Goal: Task Accomplishment & Management: Use online tool/utility

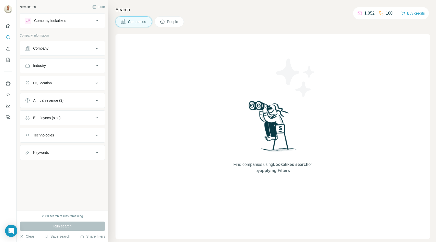
click at [78, 48] on div "Company" at bounding box center [59, 48] width 69 height 5
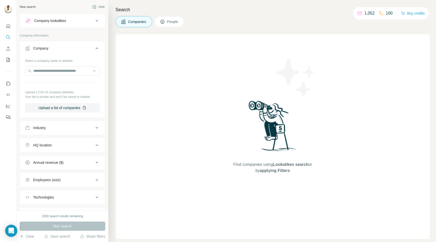
click at [78, 48] on div "Company" at bounding box center [59, 48] width 69 height 5
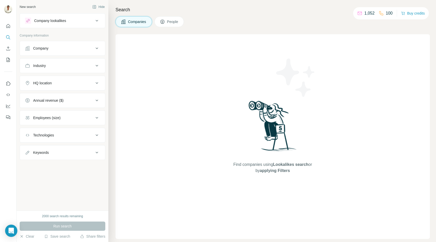
click at [76, 63] on div "Industry" at bounding box center [59, 65] width 69 height 5
click at [88, 65] on div "Industry" at bounding box center [59, 65] width 69 height 5
click at [82, 82] on div "HQ location" at bounding box center [59, 82] width 69 height 5
click at [85, 49] on div "Company" at bounding box center [59, 48] width 69 height 5
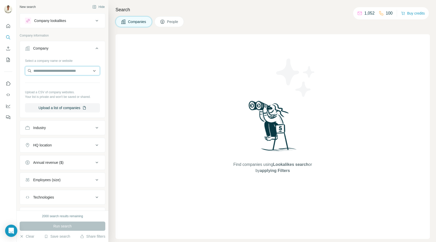
click at [64, 72] on input "text" at bounding box center [62, 70] width 75 height 9
click at [59, 82] on div "Type to search" at bounding box center [62, 83] width 72 height 10
click at [69, 49] on div "Company" at bounding box center [59, 48] width 69 height 5
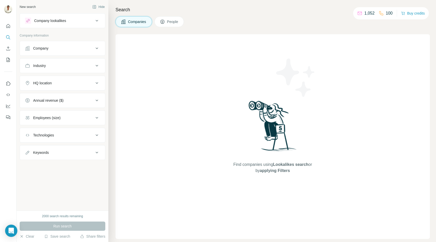
click at [75, 20] on div "Company lookalikes" at bounding box center [59, 21] width 69 height 6
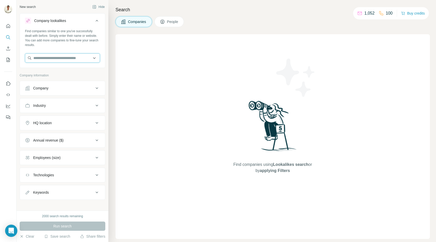
click at [55, 58] on input "text" at bounding box center [62, 57] width 75 height 9
type input "**********"
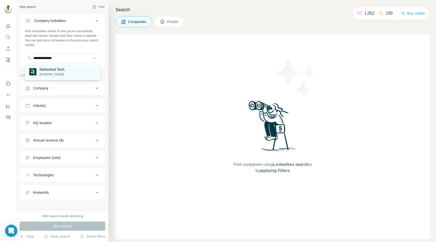
click at [54, 76] on p "refreshedtech.com" at bounding box center [52, 74] width 25 height 5
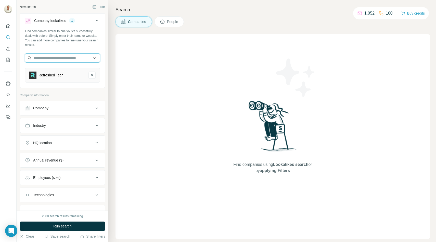
click at [59, 59] on input "text" at bounding box center [62, 57] width 75 height 9
type input "*"
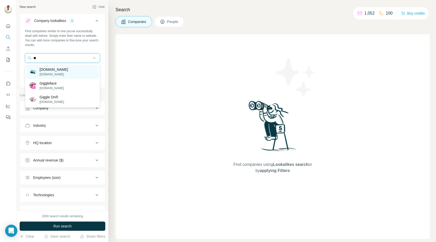
type input "*"
type input "**********"
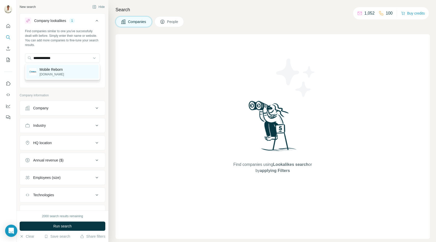
click at [57, 77] on div "Mobile Reborn mobilereborn.co.uk" at bounding box center [62, 72] width 72 height 14
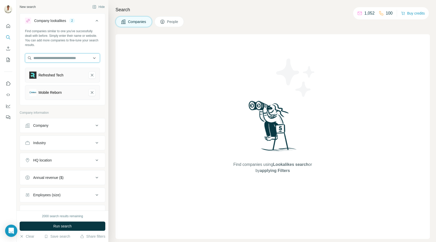
click at [63, 61] on input "text" at bounding box center [62, 57] width 75 height 9
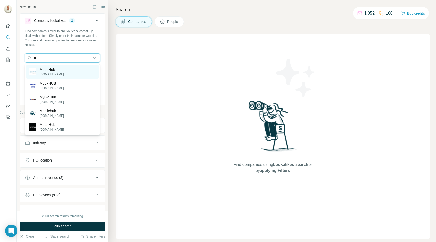
type input "*"
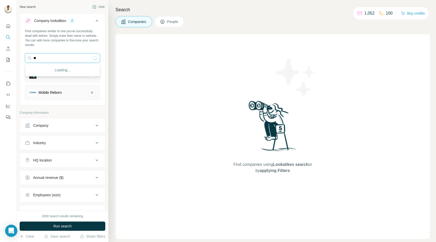
type input "*"
click at [63, 60] on input "text" at bounding box center [62, 57] width 75 height 9
type input "*"
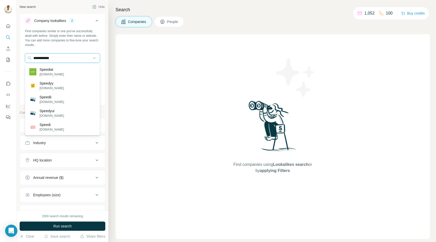
type input "**********"
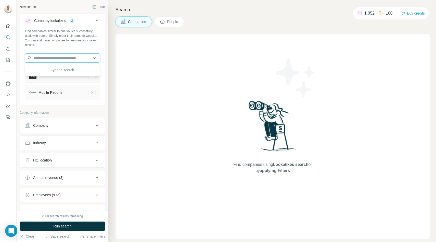
click at [70, 58] on input "text" at bounding box center [62, 57] width 75 height 9
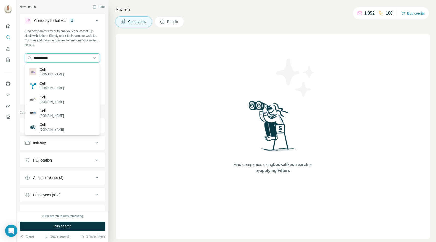
type input "**********"
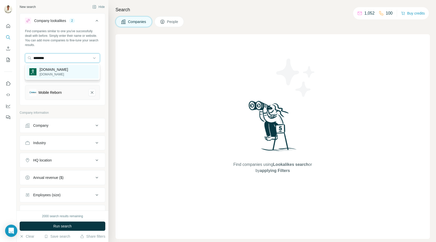
type input "********"
click at [61, 75] on div "Green.dk green.dk" at bounding box center [62, 72] width 72 height 14
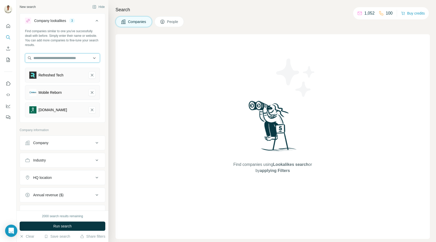
click at [67, 57] on input "text" at bounding box center [62, 57] width 75 height 9
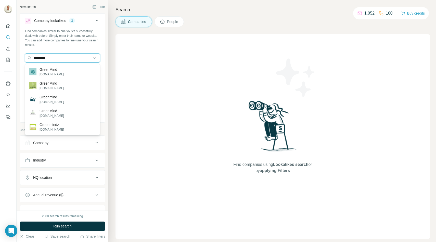
type input "*********"
click at [63, 71] on div "GreenMind greenmind.dk" at bounding box center [62, 72] width 72 height 14
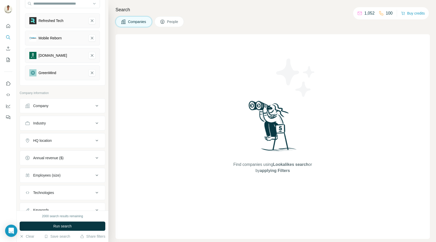
scroll to position [56, 0]
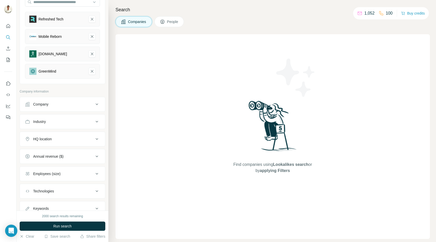
click at [65, 104] on div "Company" at bounding box center [59, 104] width 69 height 5
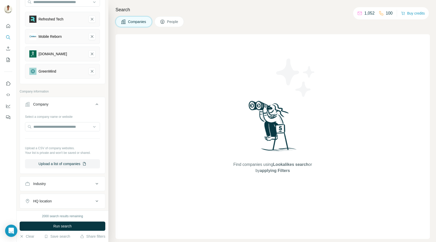
click at [65, 104] on div "Company" at bounding box center [59, 104] width 69 height 5
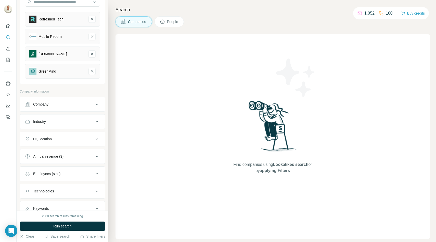
scroll to position [76, 0]
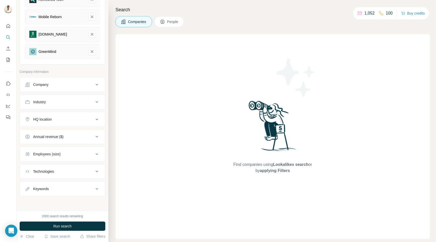
click at [56, 121] on div "HQ location" at bounding box center [59, 119] width 69 height 5
click at [54, 188] on div "Keywords" at bounding box center [59, 188] width 69 height 5
click at [57, 174] on button "Technologies" at bounding box center [62, 171] width 85 height 12
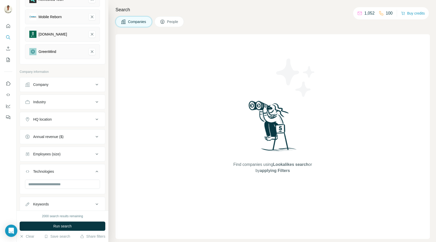
click at [57, 174] on button "Technologies" at bounding box center [62, 172] width 85 height 14
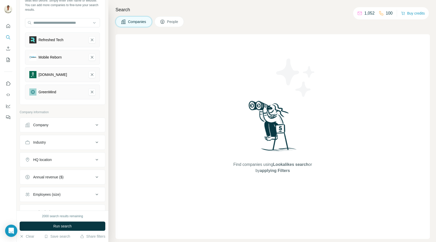
scroll to position [0, 0]
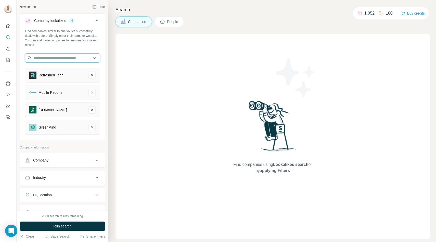
click at [53, 59] on input "text" at bounding box center [62, 57] width 75 height 9
type input "*****"
type input "*******"
type input "********"
click at [98, 34] on div "Find companies similar to one you've successfully dealt with before. Simply ent…" at bounding box center [62, 38] width 75 height 18
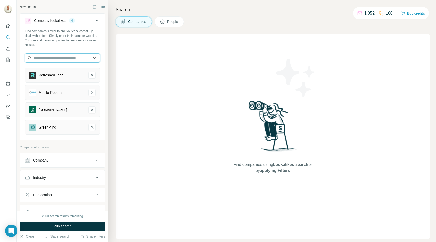
click at [50, 57] on input "text" at bounding box center [62, 57] width 75 height 9
type input "*"
click at [66, 45] on div "Find companies similar to one you've successfully dealt with before. Simply ent…" at bounding box center [62, 38] width 75 height 18
click at [69, 59] on input "text" at bounding box center [62, 57] width 75 height 9
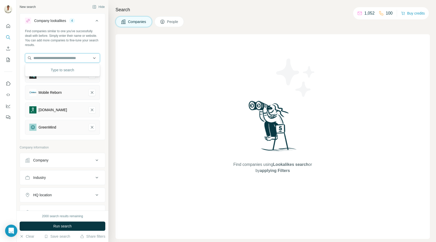
type input "*"
click at [72, 46] on div "Find companies similar to one you've successfully dealt with before. Simply ent…" at bounding box center [62, 38] width 75 height 18
click at [48, 57] on input "text" at bounding box center [62, 57] width 75 height 9
click at [63, 51] on div "Find companies similar to one you've successfully dealt with before. Simply ent…" at bounding box center [62, 84] width 85 height 110
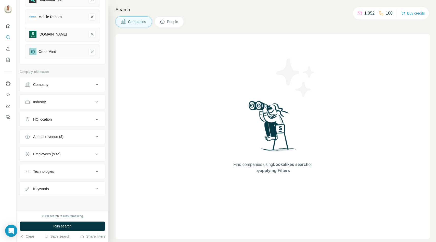
click at [57, 101] on div "Industry" at bounding box center [59, 101] width 69 height 5
click at [56, 121] on div "HQ location" at bounding box center [59, 119] width 69 height 5
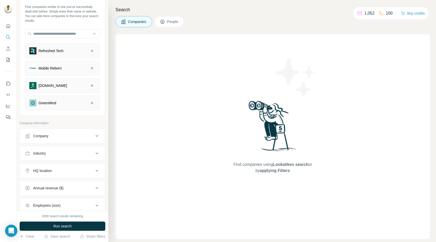
scroll to position [0, 0]
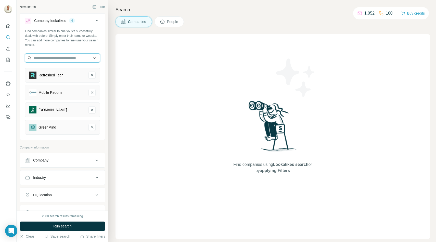
click at [58, 59] on input "text" at bounding box center [62, 57] width 75 height 9
type input "*"
type input "*******"
click at [64, 45] on div "Find companies similar to one you've successfully dealt with before. Simply ent…" at bounding box center [62, 38] width 75 height 18
click at [59, 227] on span "Run search" at bounding box center [62, 225] width 18 height 5
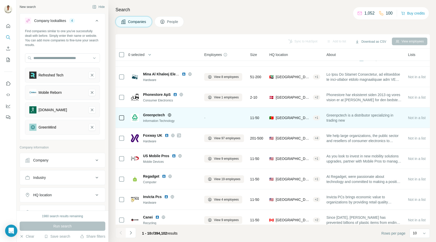
scroll to position [41, 0]
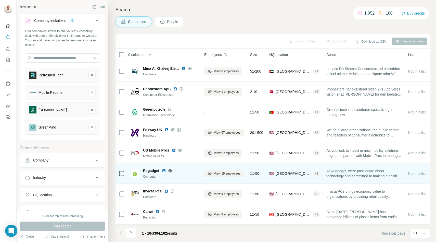
click at [170, 169] on icon at bounding box center [170, 170] width 4 height 4
click at [221, 174] on span "View 19 employees" at bounding box center [227, 173] width 27 height 5
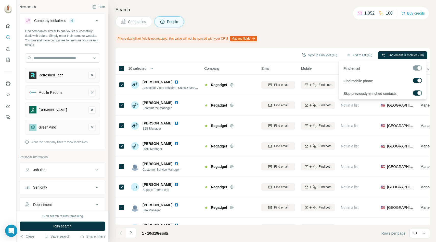
click at [417, 79] on label at bounding box center [417, 80] width 9 height 5
click at [408, 54] on span "Find emails (10)" at bounding box center [413, 55] width 22 height 5
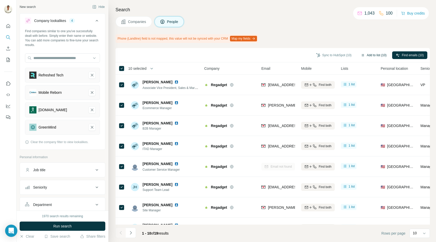
click at [371, 54] on button "Add to list (10)" at bounding box center [373, 55] width 33 height 8
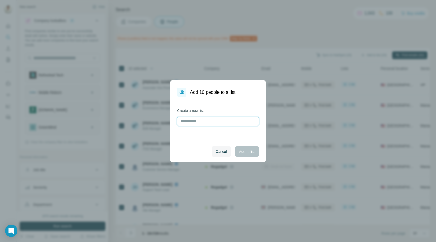
click at [206, 122] on input "text" at bounding box center [218, 121] width 82 height 9
type input "*"
type input "**********"
click at [247, 152] on span "Add to list" at bounding box center [247, 151] width 16 height 5
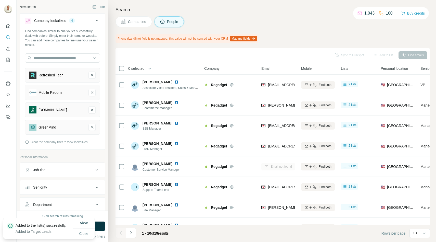
click at [85, 232] on span "Close" at bounding box center [83, 233] width 9 height 5
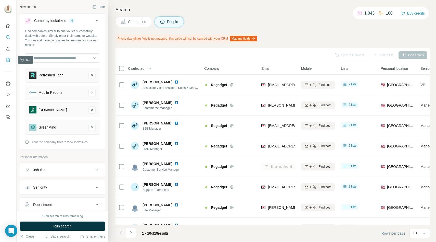
click at [8, 61] on icon "My lists" at bounding box center [8, 59] width 5 height 5
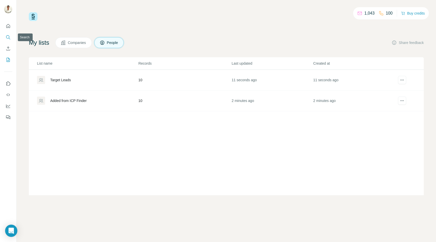
click at [7, 38] on icon "Search" at bounding box center [8, 37] width 5 height 5
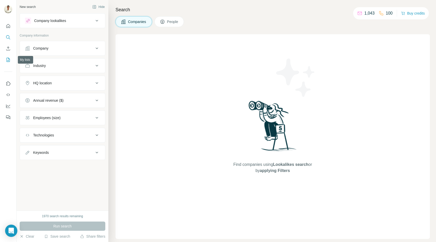
click at [8, 58] on icon "My lists" at bounding box center [8, 59] width 5 height 5
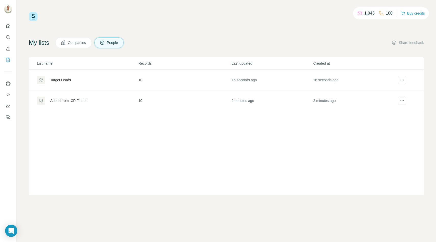
click at [81, 101] on div "Added from ICP Finder" at bounding box center [68, 100] width 36 height 5
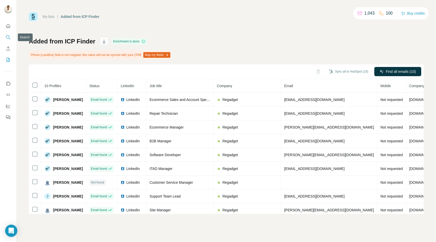
click at [8, 39] on icon "Search" at bounding box center [8, 37] width 5 height 5
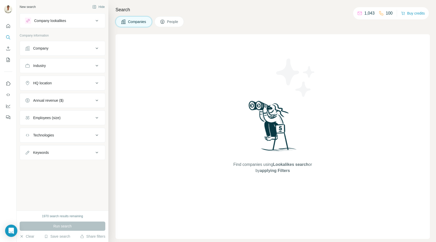
click at [64, 19] on div "Company lookalikes" at bounding box center [50, 20] width 32 height 5
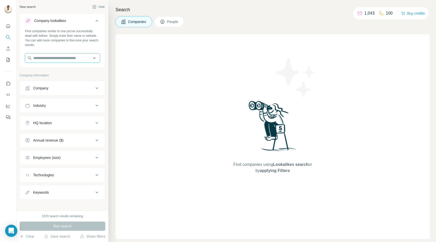
click at [58, 58] on input "text" at bounding box center [62, 57] width 75 height 9
type input "**********"
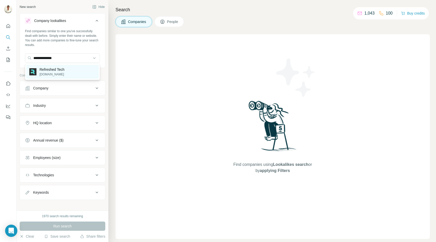
click at [44, 72] on p "refreshedtech.com" at bounding box center [52, 74] width 25 height 5
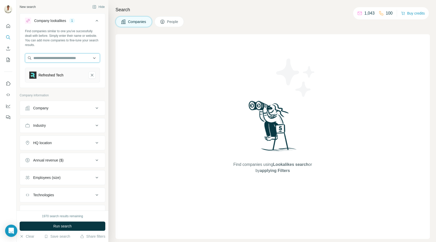
click at [57, 58] on input "text" at bounding box center [62, 57] width 75 height 9
type input "**********"
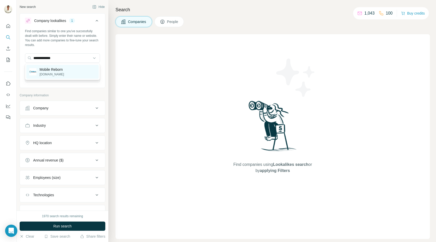
click at [51, 71] on p "Mobile Reborn" at bounding box center [52, 69] width 24 height 5
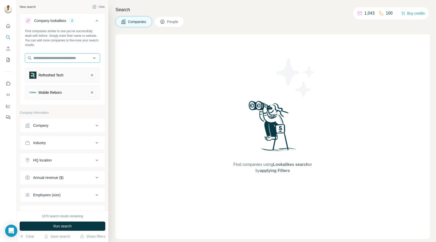
click at [59, 59] on input "text" at bounding box center [62, 57] width 75 height 9
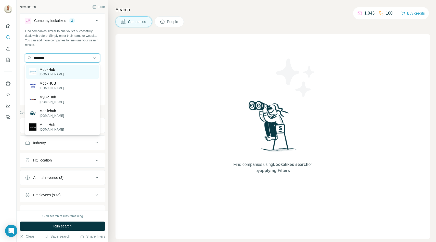
type input "********"
click at [58, 72] on p "mobi-hub.co.uk" at bounding box center [52, 74] width 24 height 5
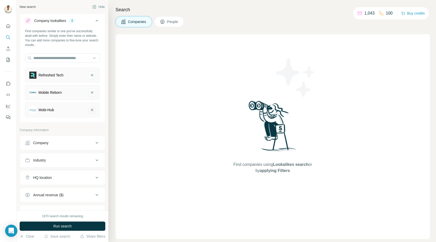
click at [92, 111] on icon "Mobi-Hub-remove-button" at bounding box center [92, 109] width 5 height 5
click at [60, 60] on input "text" at bounding box center [62, 57] width 75 height 9
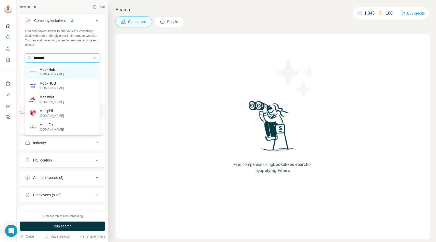
type input "********"
click at [56, 71] on p "Mobi-Hub" at bounding box center [52, 69] width 24 height 5
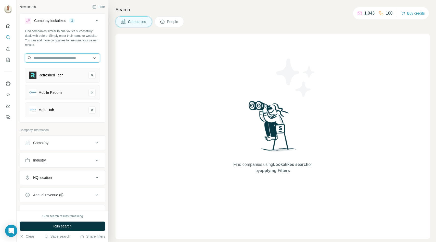
click at [54, 58] on input "text" at bounding box center [62, 57] width 75 height 9
type input "*"
type input "****"
type input "********"
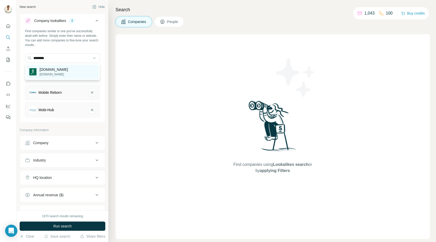
click at [51, 71] on p "[DOMAIN_NAME]" at bounding box center [54, 69] width 29 height 5
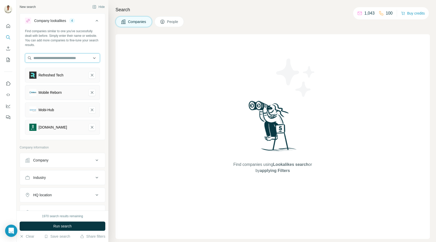
click at [52, 60] on input "text" at bounding box center [62, 57] width 75 height 9
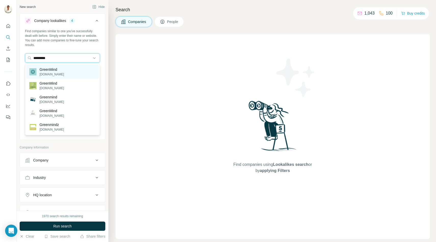
type input "*********"
click at [57, 72] on p "greenmind.dk" at bounding box center [52, 74] width 24 height 5
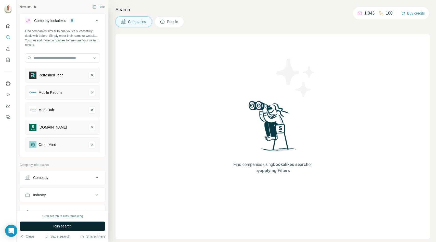
click at [56, 227] on span "Run search" at bounding box center [62, 225] width 18 height 5
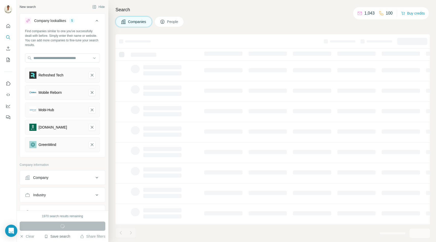
click at [58, 237] on button "Save search" at bounding box center [57, 235] width 26 height 5
click at [14, 208] on div at bounding box center [8, 121] width 17 height 242
click at [61, 227] on div "Run search" at bounding box center [63, 225] width 86 height 9
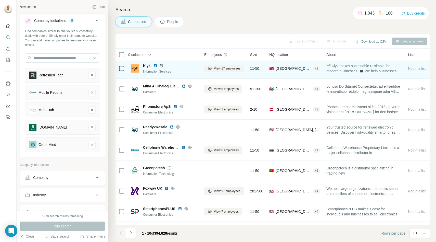
scroll to position [41, 0]
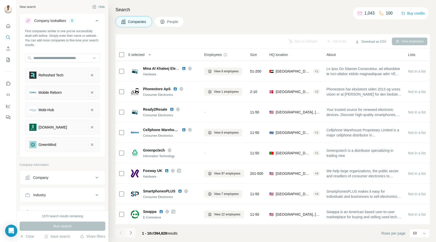
click at [131, 233] on icon "Navigate to next page" at bounding box center [130, 232] width 5 height 5
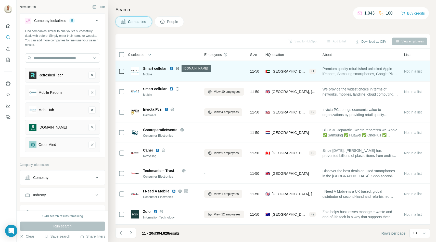
click at [178, 68] on icon at bounding box center [177, 68] width 1 height 3
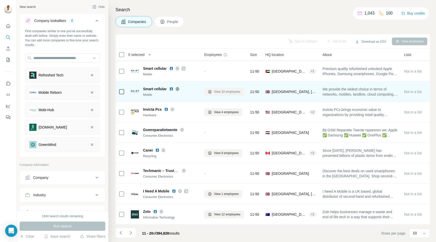
click at [218, 91] on span "View 10 employees" at bounding box center [227, 91] width 27 height 5
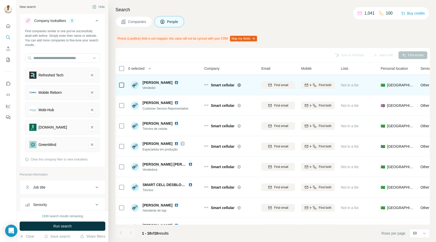
click at [240, 84] on icon at bounding box center [239, 85] width 4 height 4
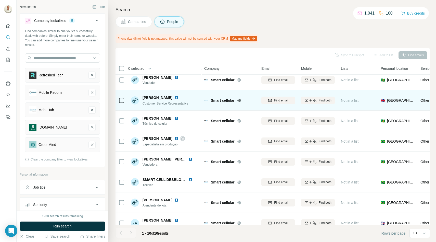
scroll to position [54, 0]
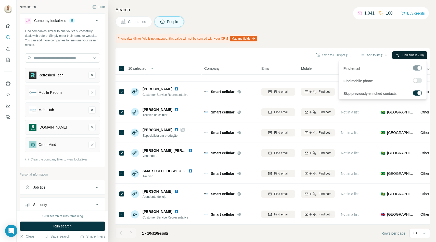
click at [403, 55] on span "Find emails (10)" at bounding box center [413, 55] width 22 height 5
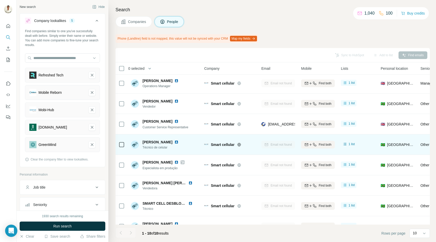
scroll to position [16, 0]
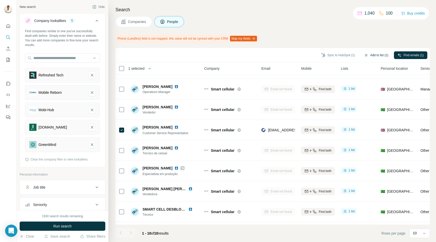
click at [377, 55] on button "Add to list (1)" at bounding box center [376, 55] width 31 height 8
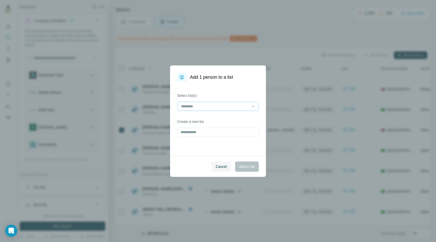
click at [245, 105] on input at bounding box center [215, 106] width 69 height 6
click at [234, 116] on div "Target Leads" at bounding box center [218, 117] width 73 height 5
click at [215, 133] on input "text" at bounding box center [218, 132] width 82 height 9
click at [239, 166] on span "Add to list" at bounding box center [247, 166] width 16 height 5
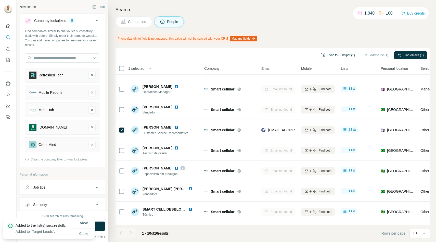
click at [337, 55] on button "Sync to HubSpot (1)" at bounding box center [338, 55] width 41 height 8
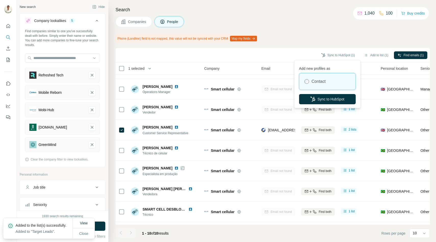
click at [312, 80] on label "Contact" at bounding box center [319, 81] width 14 height 6
click at [324, 97] on button "Sync to HubSpot" at bounding box center [327, 99] width 57 height 10
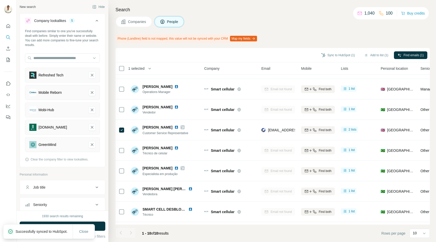
click at [136, 21] on span "Companies" at bounding box center [137, 21] width 19 height 5
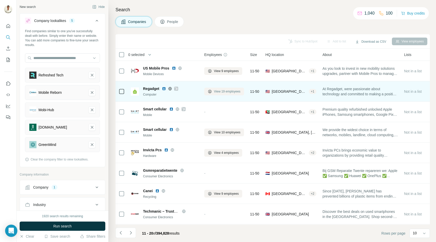
click at [211, 91] on icon at bounding box center [210, 91] width 4 height 4
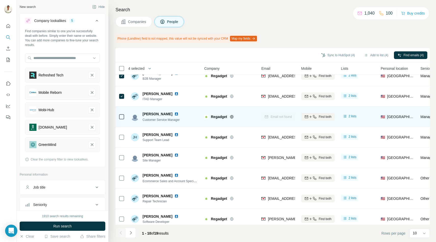
scroll to position [54, 0]
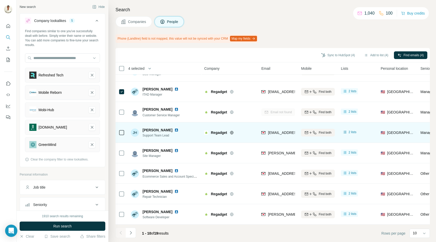
click at [121, 135] on icon at bounding box center [122, 132] width 6 height 6
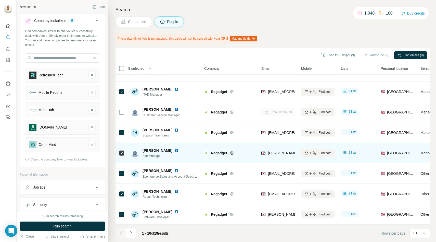
scroll to position [0, 0]
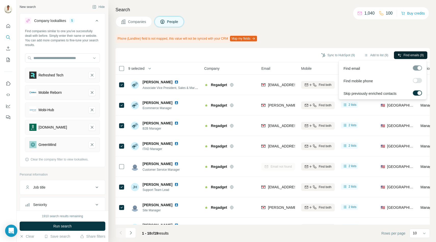
click at [408, 56] on span "Find emails (9)" at bounding box center [414, 55] width 20 height 5
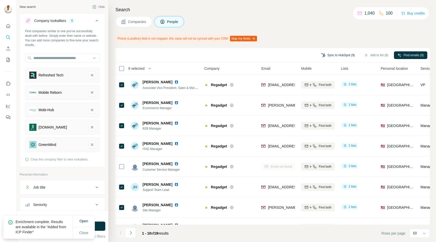
click at [338, 54] on button "Sync to HubSpot (9)" at bounding box center [338, 55] width 41 height 8
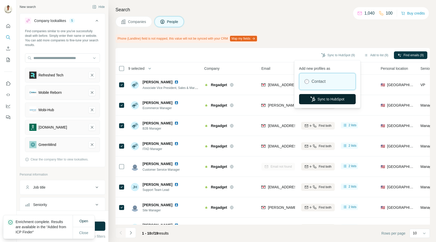
click at [317, 99] on button "Sync to HubSpot" at bounding box center [327, 99] width 57 height 10
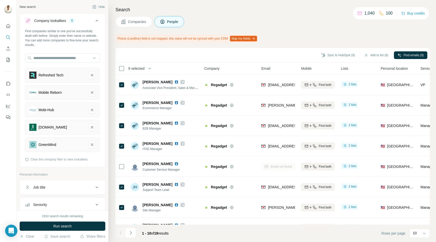
click at [140, 23] on span "Companies" at bounding box center [137, 21] width 19 height 5
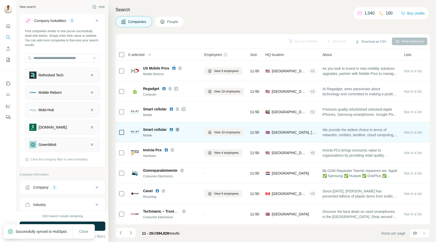
scroll to position [41, 0]
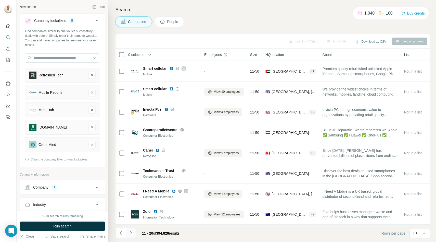
click at [132, 232] on icon "Navigate to next page" at bounding box center [130, 232] width 5 height 5
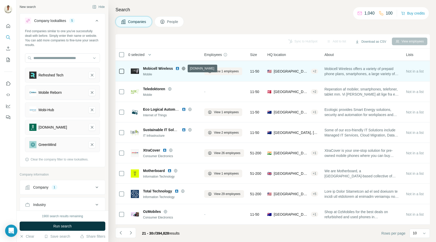
click at [184, 68] on icon at bounding box center [184, 68] width 4 height 4
click at [215, 70] on span "View 1 employees" at bounding box center [226, 71] width 25 height 5
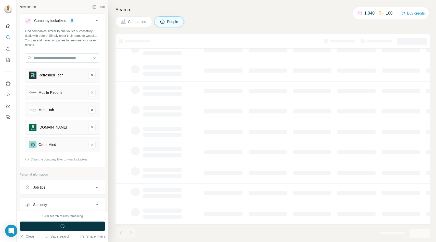
scroll to position [0, 0]
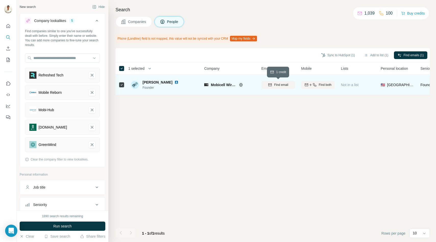
click at [282, 86] on span "Find email" at bounding box center [281, 84] width 14 height 5
click at [337, 56] on button "Sync to HubSpot (1)" at bounding box center [338, 55] width 41 height 8
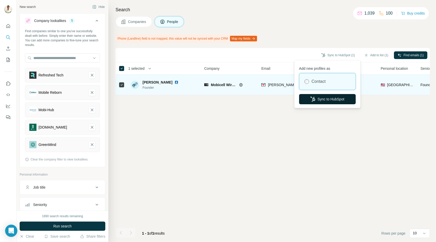
click at [320, 99] on button "Sync to HubSpot" at bounding box center [327, 99] width 57 height 10
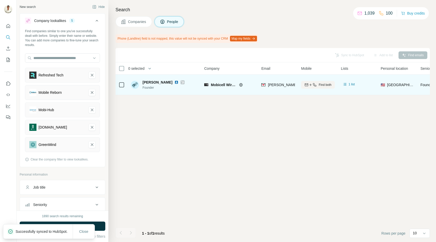
click at [142, 22] on span "Companies" at bounding box center [137, 21] width 19 height 5
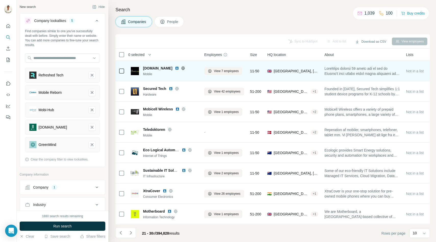
click at [181, 67] on icon at bounding box center [183, 68] width 4 height 4
click at [224, 71] on span "View 7 employees" at bounding box center [226, 71] width 25 height 5
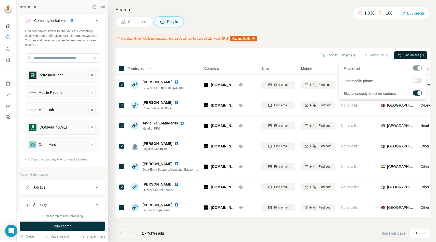
click at [412, 57] on button "Find emails (7)" at bounding box center [410, 55] width 33 height 8
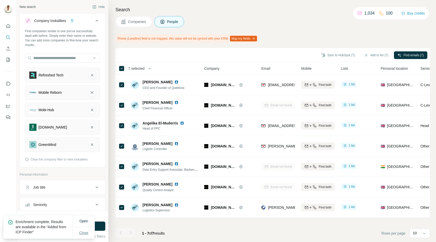
click at [85, 232] on span "Close" at bounding box center [83, 232] width 9 height 5
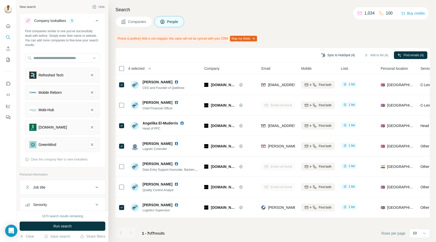
click at [330, 56] on button "Sync to HubSpot (4)" at bounding box center [338, 55] width 41 height 8
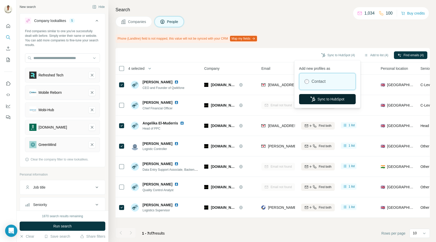
click at [313, 100] on icon "button" at bounding box center [313, 98] width 5 height 5
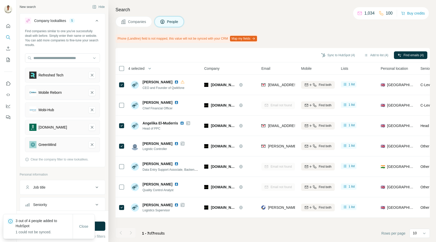
click at [136, 23] on span "Companies" at bounding box center [137, 21] width 19 height 5
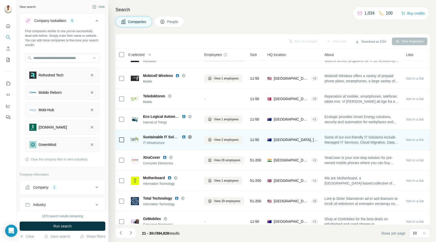
scroll to position [35, 0]
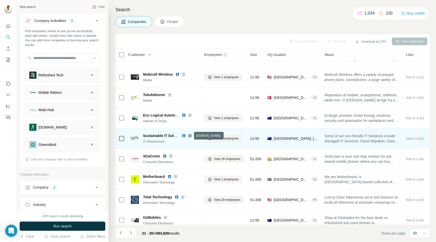
click at [189, 135] on icon at bounding box center [190, 135] width 4 height 4
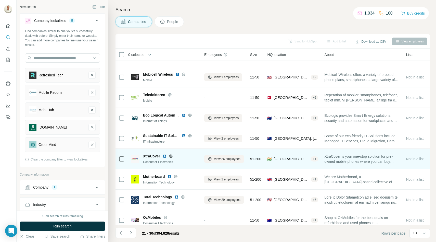
scroll to position [41, 0]
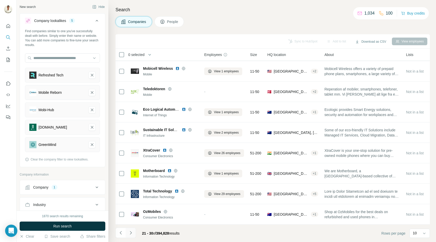
click at [132, 231] on icon "Navigate to next page" at bounding box center [130, 232] width 5 height 5
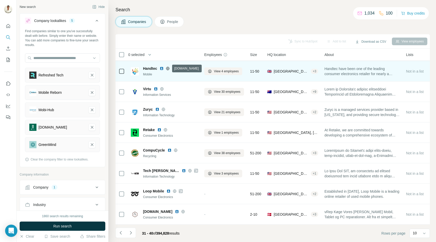
click at [168, 68] on icon at bounding box center [168, 68] width 4 height 4
click at [214, 72] on span "View 4 employees" at bounding box center [226, 71] width 25 height 5
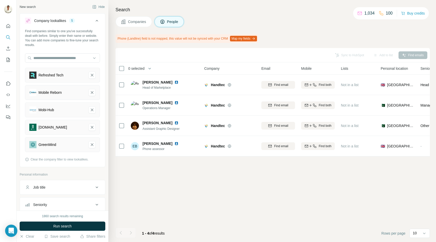
scroll to position [0, 0]
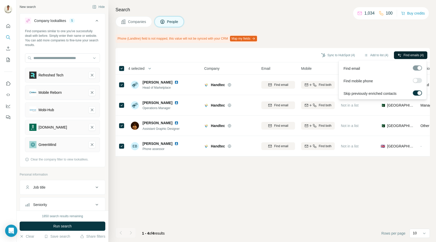
click at [408, 55] on span "Find emails (4)" at bounding box center [414, 55] width 20 height 5
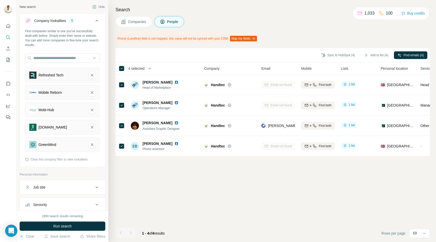
click at [136, 21] on span "Companies" at bounding box center [137, 21] width 19 height 5
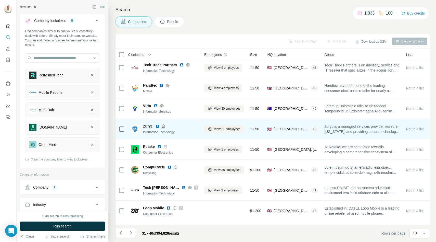
scroll to position [41, 0]
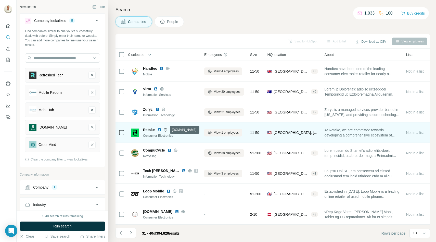
click at [166, 129] on icon at bounding box center [166, 130] width 4 height 4
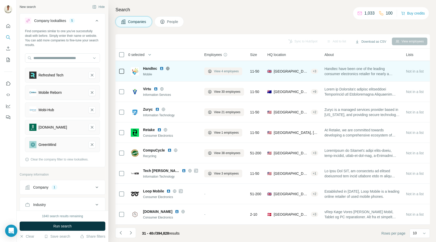
click at [219, 71] on span "View 4 employees" at bounding box center [226, 71] width 25 height 5
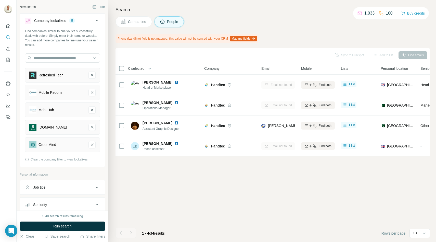
scroll to position [0, 0]
click at [130, 18] on button "Companies" at bounding box center [134, 21] width 36 height 11
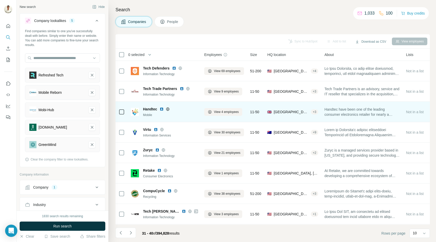
click at [169, 110] on icon at bounding box center [168, 109] width 4 height 4
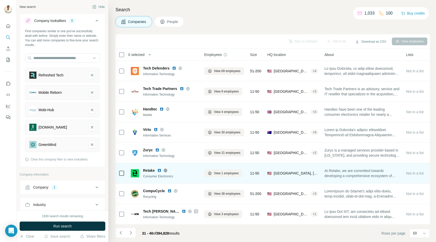
click at [166, 169] on icon at bounding box center [165, 169] width 1 height 3
click at [222, 170] on button "View 1 employees" at bounding box center [223, 173] width 38 height 8
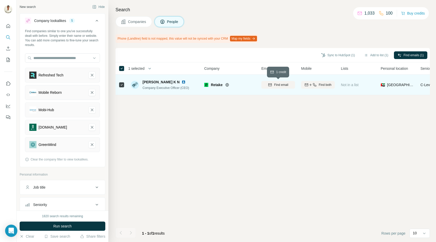
click at [272, 81] on button "Find email" at bounding box center [279, 85] width 34 height 8
click at [337, 54] on button "Sync to HubSpot (1)" at bounding box center [338, 55] width 41 height 8
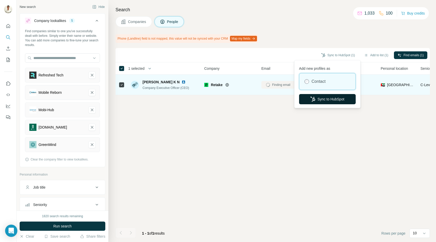
click at [322, 98] on button "Sync to HubSpot" at bounding box center [327, 99] width 57 height 10
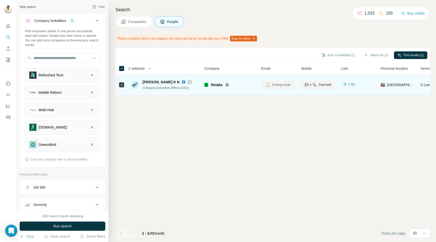
click at [141, 21] on span "Companies" at bounding box center [137, 21] width 19 height 5
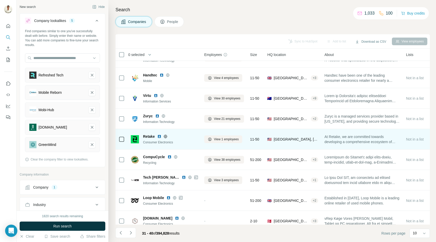
scroll to position [41, 0]
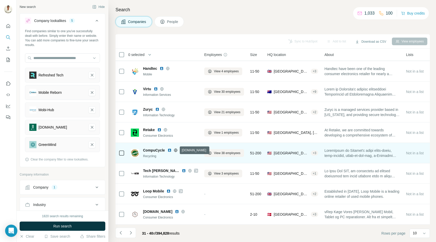
click at [176, 150] on icon at bounding box center [175, 150] width 3 height 0
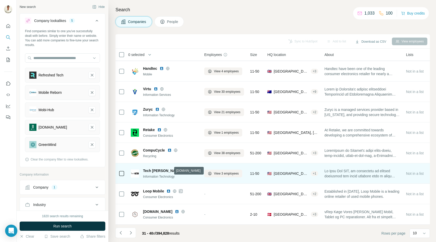
click at [188, 170] on icon at bounding box center [190, 170] width 4 height 4
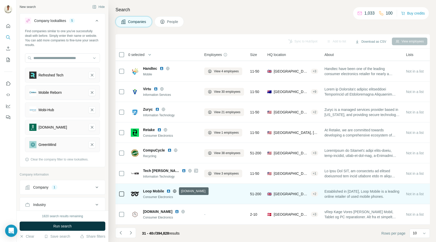
click at [176, 189] on icon at bounding box center [175, 191] width 4 height 4
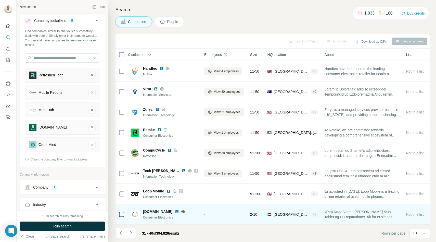
click at [182, 211] on icon at bounding box center [183, 211] width 3 height 0
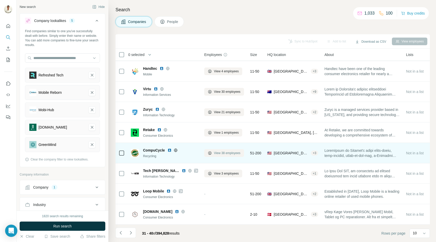
click at [220, 152] on span "View 38 employees" at bounding box center [227, 153] width 27 height 5
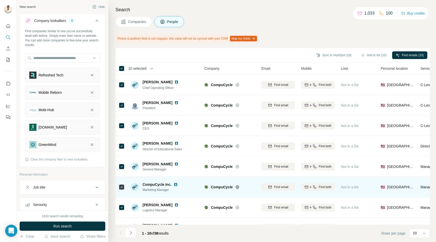
scroll to position [54, 0]
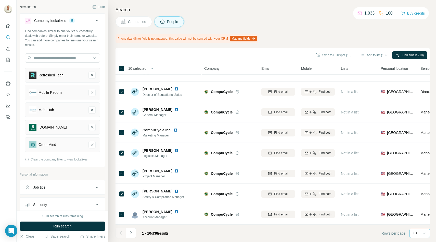
click at [425, 231] on icon at bounding box center [424, 232] width 5 height 5
click at [419, 202] on div "40" at bounding box center [420, 203] width 12 height 5
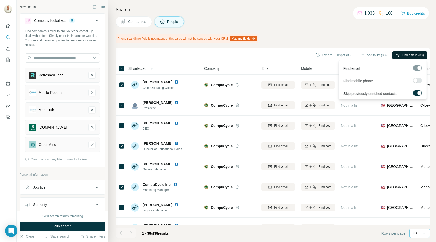
click at [404, 55] on span "Find emails (38)" at bounding box center [413, 55] width 22 height 5
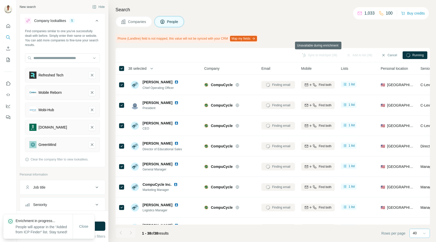
click at [316, 55] on div "Sync to HubSpot (38)" at bounding box center [320, 55] width 43 height 8
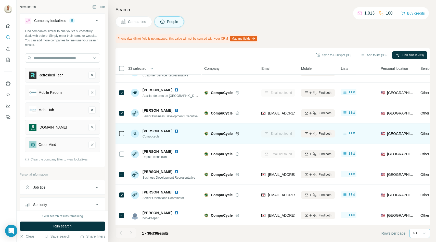
scroll to position [543, 0]
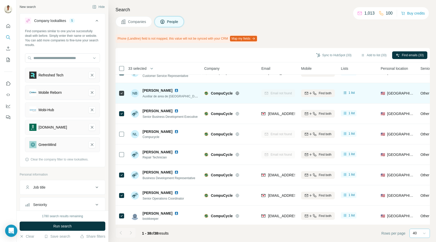
click at [122, 96] on icon at bounding box center [122, 93] width 6 height 6
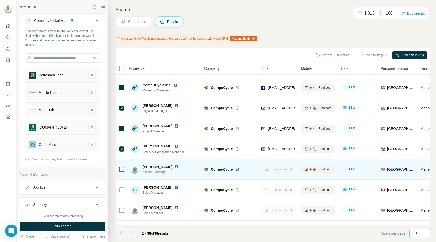
scroll to position [98, 0]
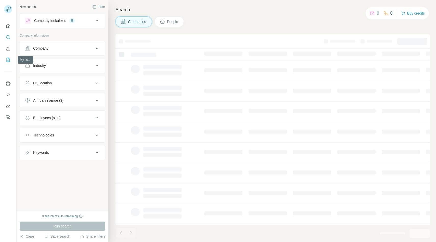
click at [7, 60] on icon "My lists" at bounding box center [8, 59] width 5 height 5
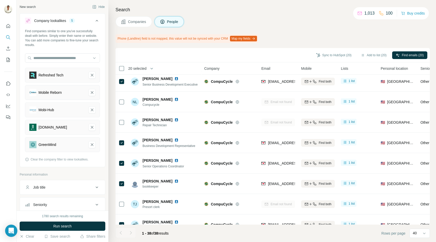
scroll to position [626, 0]
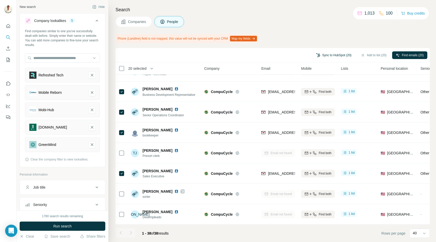
click at [333, 55] on button "Sync to HubSpot (20)" at bounding box center [334, 55] width 43 height 8
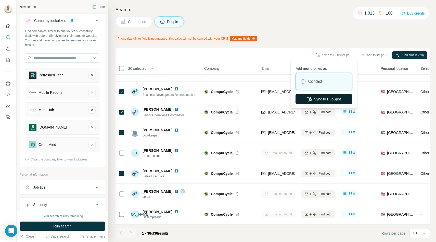
click at [321, 99] on button "Sync to HubSpot" at bounding box center [324, 99] width 57 height 10
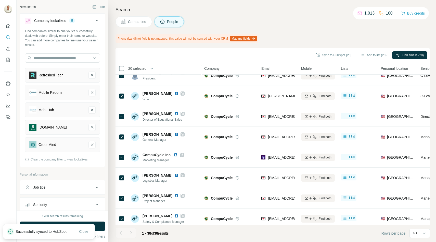
scroll to position [0, 0]
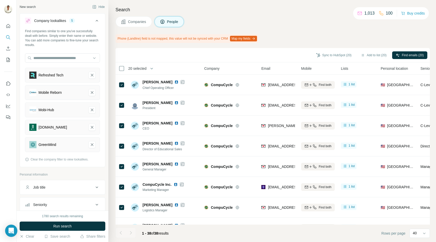
click at [135, 20] on span "Companies" at bounding box center [137, 21] width 19 height 5
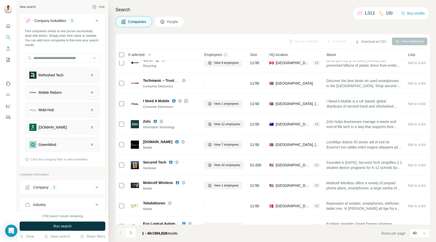
scroll to position [335, 0]
click at [423, 232] on icon at bounding box center [424, 232] width 5 height 5
click at [419, 210] on div "20" at bounding box center [420, 212] width 12 height 5
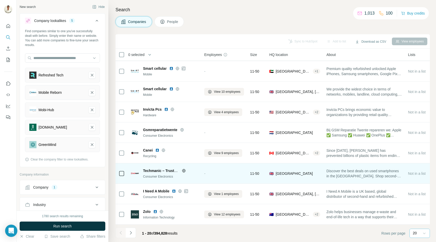
scroll to position [245, 0]
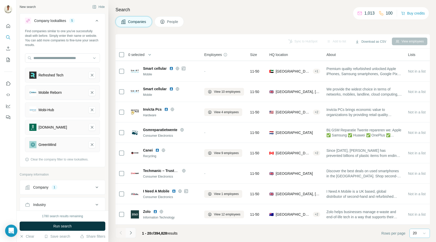
click at [131, 231] on icon "Navigate to next page" at bounding box center [130, 232] width 5 height 5
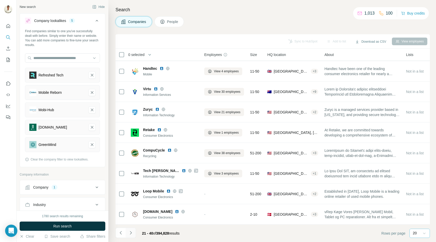
click at [131, 234] on icon "Navigate to next page" at bounding box center [130, 232] width 5 height 5
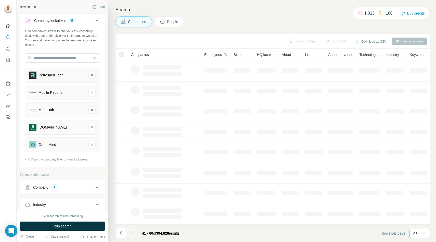
scroll to position [0, 0]
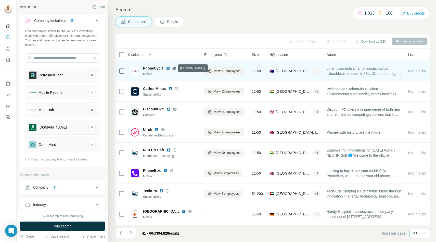
click at [175, 68] on icon at bounding box center [174, 68] width 3 height 0
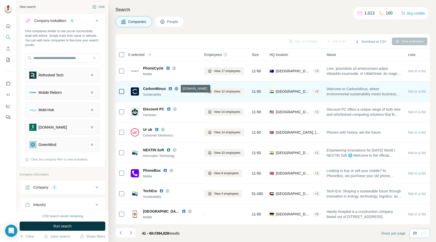
click at [177, 88] on icon at bounding box center [176, 88] width 1 height 3
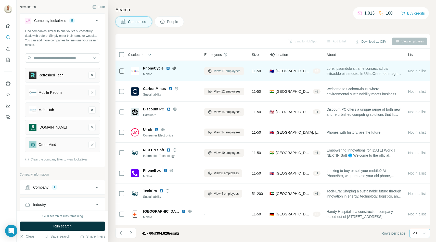
click at [216, 69] on span "View 17 employees" at bounding box center [227, 71] width 27 height 5
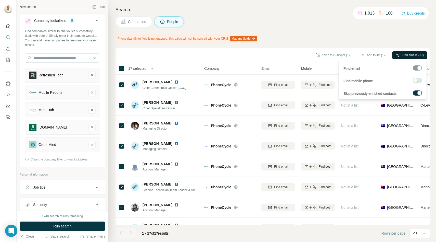
click at [392, 53] on button "Find emails (17)" at bounding box center [409, 55] width 35 height 8
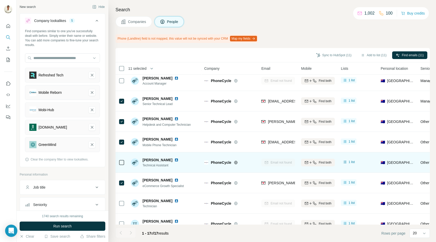
scroll to position [197, 0]
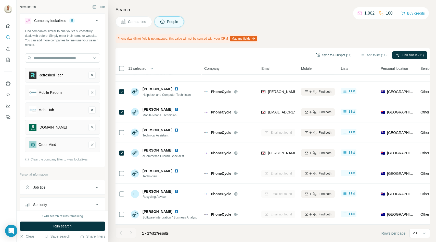
click at [343, 55] on button "Sync to HubSpot (11)" at bounding box center [334, 55] width 43 height 8
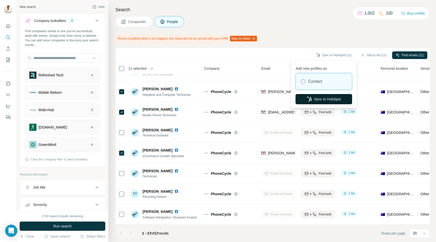
click at [313, 100] on button "Sync to HubSpot" at bounding box center [324, 99] width 57 height 10
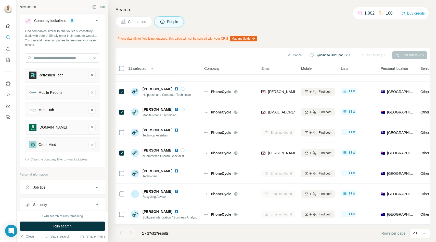
click at [135, 24] on button "Companies" at bounding box center [134, 21] width 36 height 11
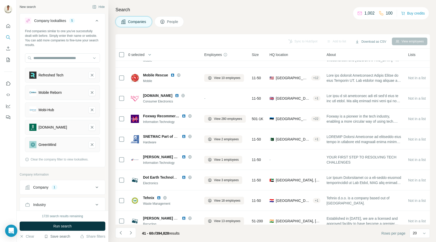
click at [62, 235] on button "Save search" at bounding box center [57, 235] width 26 height 5
click at [67, 217] on div "Save search" at bounding box center [72, 217] width 54 height 10
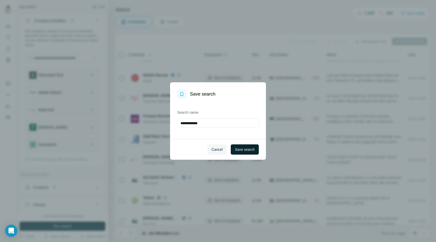
click at [238, 147] on span "Save search" at bounding box center [245, 149] width 20 height 5
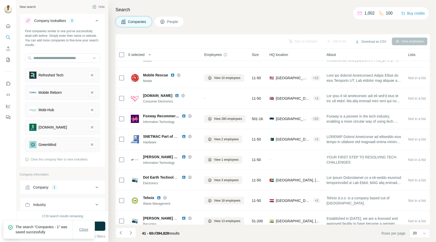
click at [82, 227] on span "Close" at bounding box center [83, 229] width 9 height 5
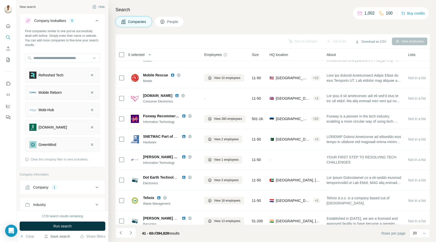
click at [61, 235] on button "Save search" at bounding box center [57, 235] width 26 height 5
click at [66, 228] on div "View my saved searches" at bounding box center [72, 227] width 54 height 10
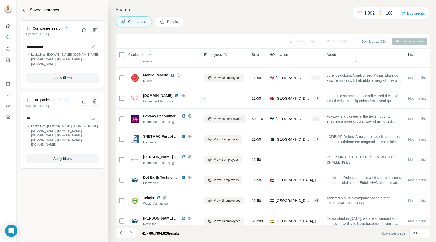
click at [25, 11] on icon "Back" at bounding box center [24, 10] width 5 height 5
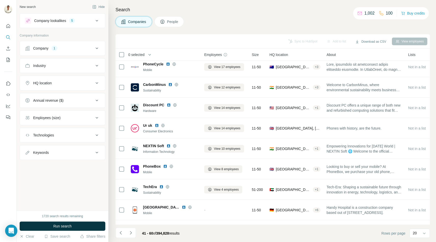
scroll to position [4, 0]
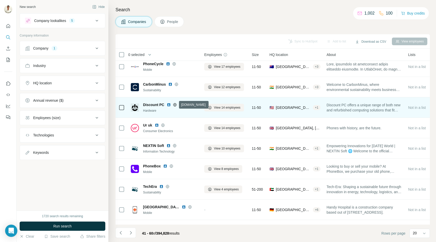
click at [174, 104] on icon at bounding box center [175, 105] width 4 height 4
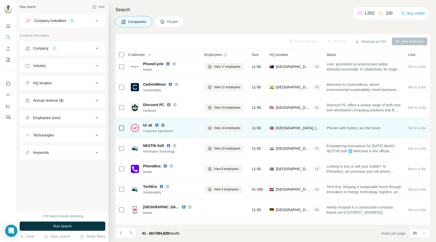
click at [164, 125] on icon at bounding box center [162, 125] width 3 height 0
click at [218, 128] on span "View 14 employees" at bounding box center [227, 128] width 27 height 5
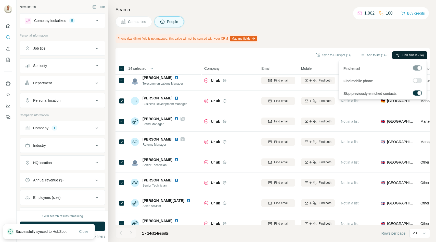
click at [410, 55] on span "Find emails (14)" at bounding box center [413, 55] width 22 height 5
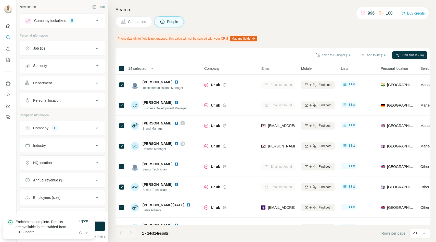
click at [137, 22] on span "Companies" at bounding box center [137, 21] width 19 height 5
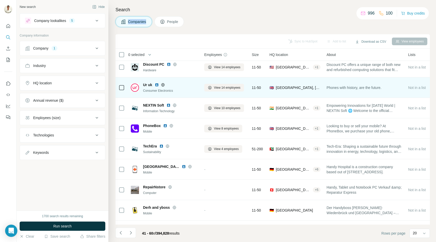
scroll to position [46, 0]
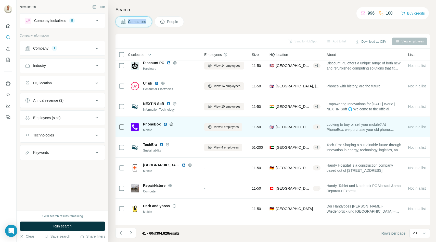
click at [171, 123] on icon at bounding box center [171, 124] width 4 height 4
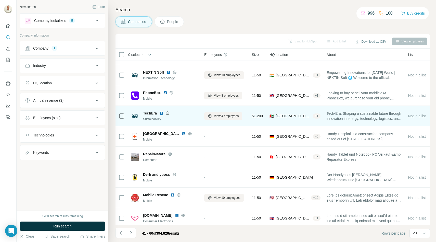
scroll to position [72, 0]
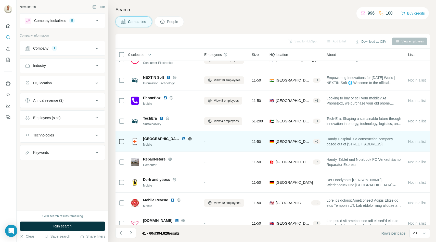
click at [188, 137] on icon at bounding box center [189, 138] width 3 height 3
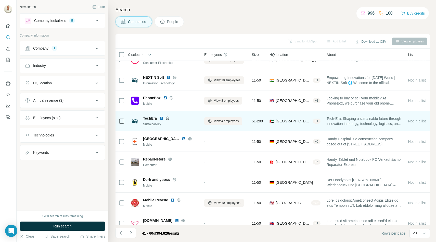
click at [168, 119] on icon at bounding box center [168, 118] width 4 height 4
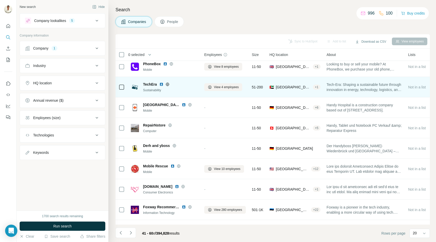
scroll to position [107, 0]
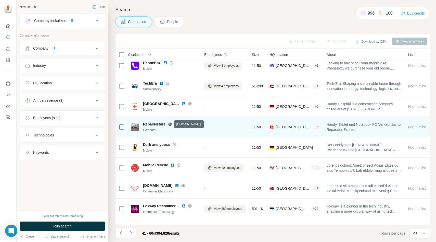
click at [171, 124] on icon at bounding box center [169, 124] width 3 height 0
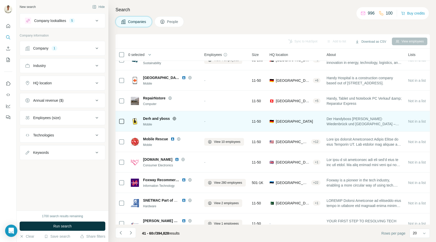
scroll to position [134, 0]
click at [173, 118] on icon at bounding box center [174, 118] width 3 height 0
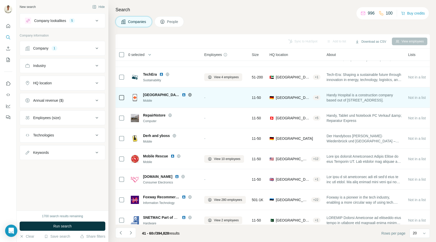
scroll to position [117, 0]
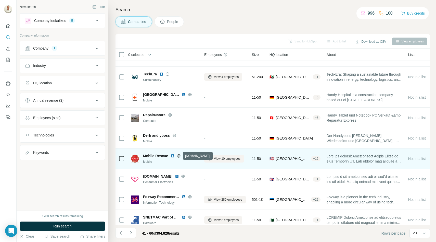
click at [179, 156] on icon at bounding box center [179, 156] width 4 height 4
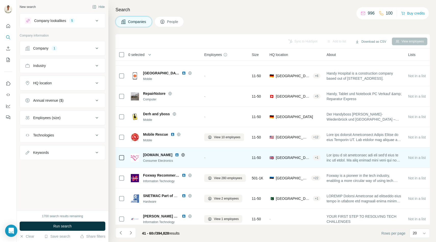
scroll to position [146, 0]
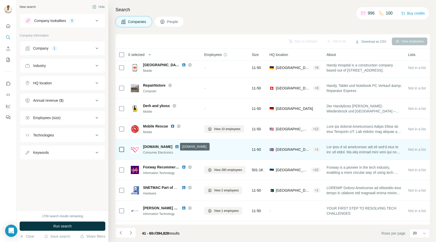
click at [183, 145] on icon at bounding box center [183, 146] width 1 height 3
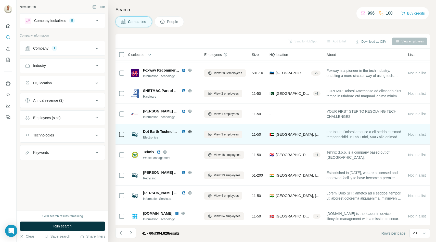
scroll to position [245, 0]
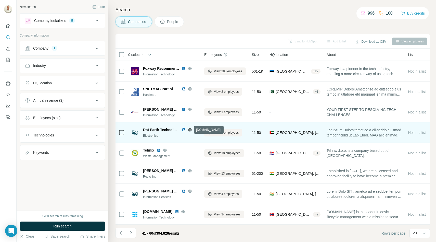
click at [190, 129] on icon at bounding box center [190, 130] width 4 height 4
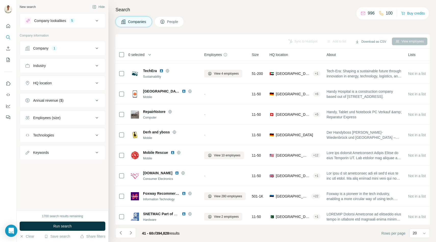
scroll to position [119, 0]
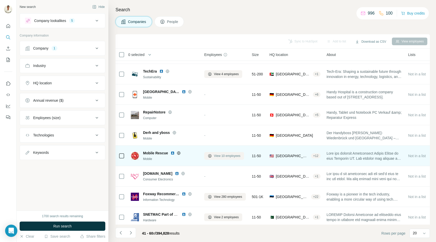
click at [219, 155] on span "View 10 employees" at bounding box center [227, 155] width 27 height 5
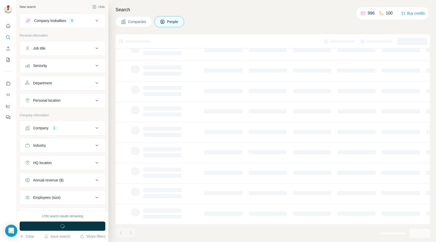
scroll to position [41, 0]
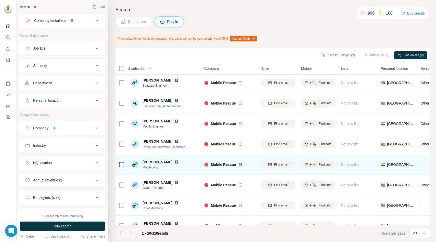
scroll to position [54, 0]
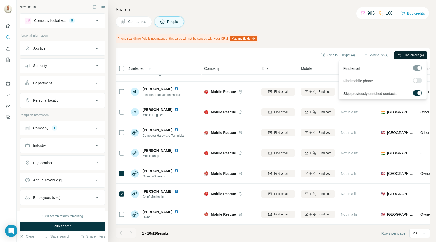
click at [404, 55] on span "Find emails (4)" at bounding box center [414, 55] width 20 height 5
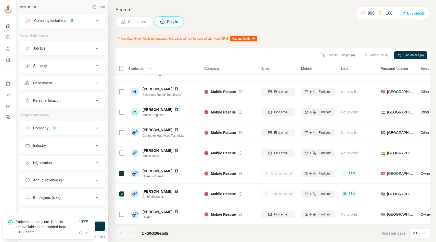
click at [339, 54] on button "Sync to HubSpot (4)" at bounding box center [338, 55] width 41 height 8
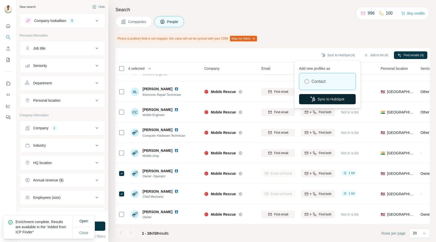
click at [331, 99] on button "Sync to HubSpot" at bounding box center [327, 99] width 57 height 10
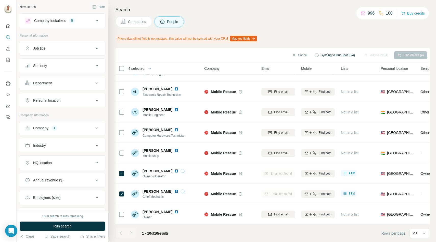
click at [136, 24] on span "Companies" at bounding box center [137, 21] width 19 height 5
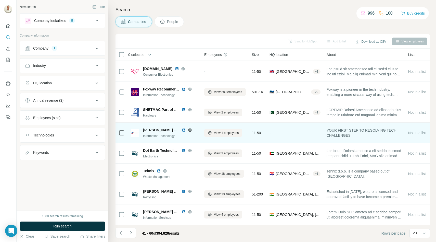
scroll to position [245, 0]
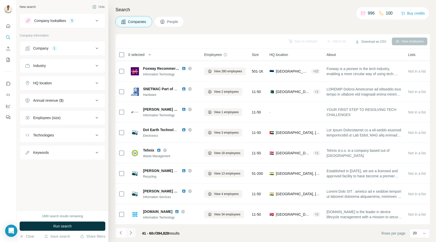
click at [133, 232] on icon "Navigate to next page" at bounding box center [130, 232] width 5 height 5
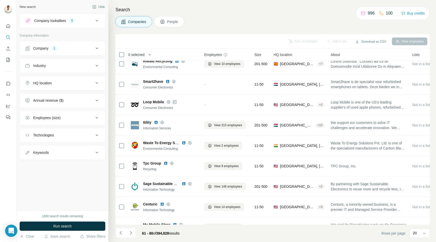
scroll to position [0, 0]
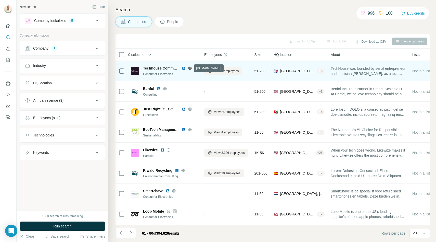
click at [190, 67] on icon at bounding box center [189, 67] width 1 height 3
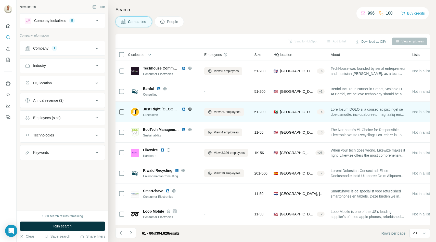
click at [188, 108] on icon at bounding box center [190, 109] width 4 height 4
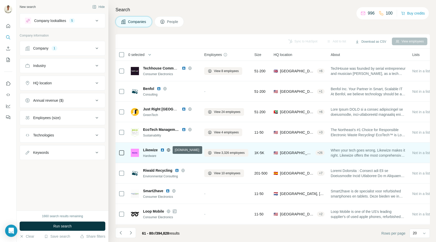
click at [168, 150] on icon at bounding box center [169, 150] width 4 height 4
